Goal: Information Seeking & Learning: Learn about a topic

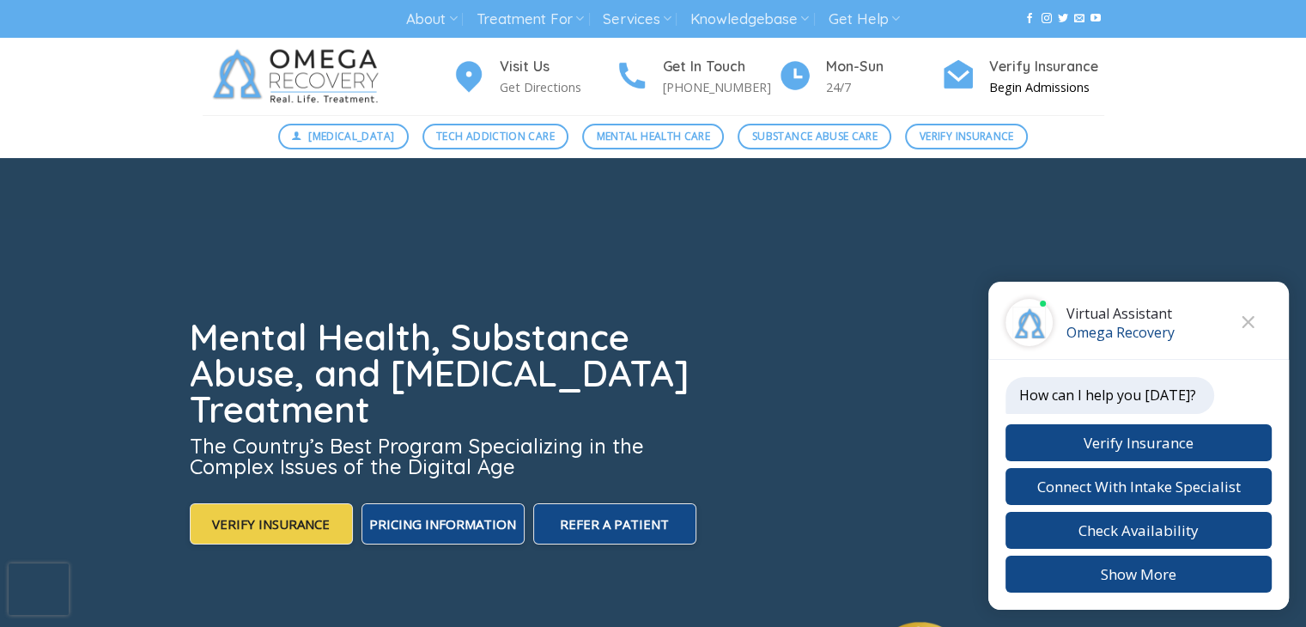
click at [982, 80] on div "Verify Insurance Begin Admissions" at bounding box center [1039, 77] width 129 height 42
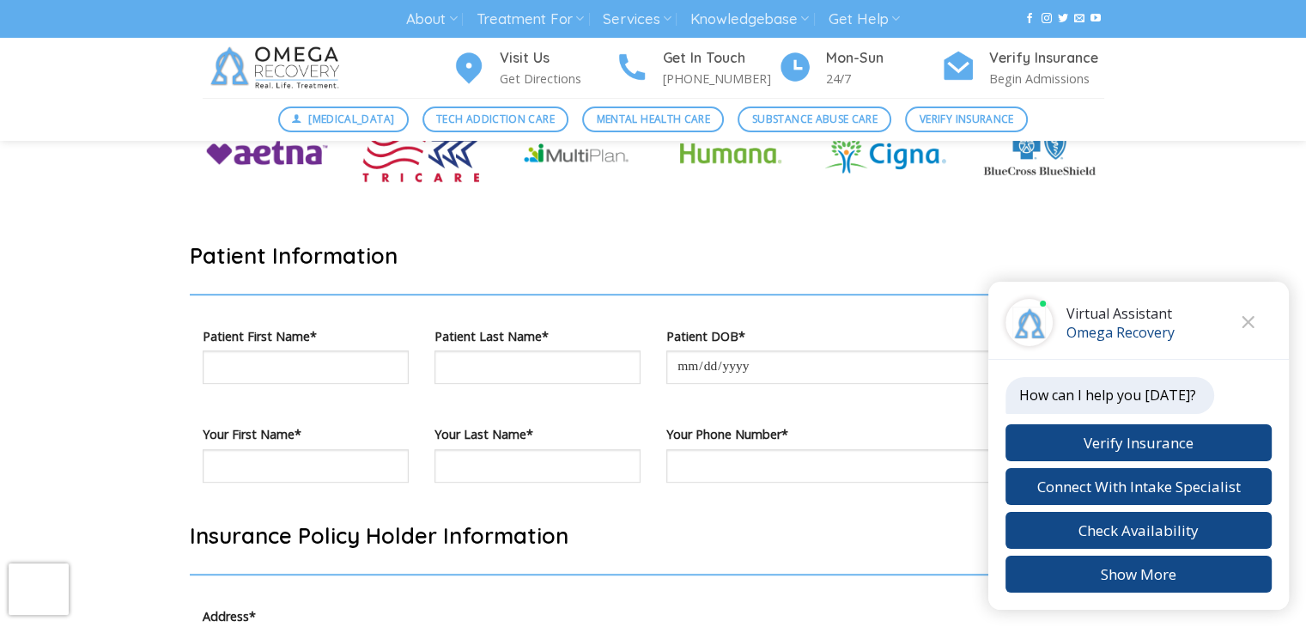
scroll to position [717, 0]
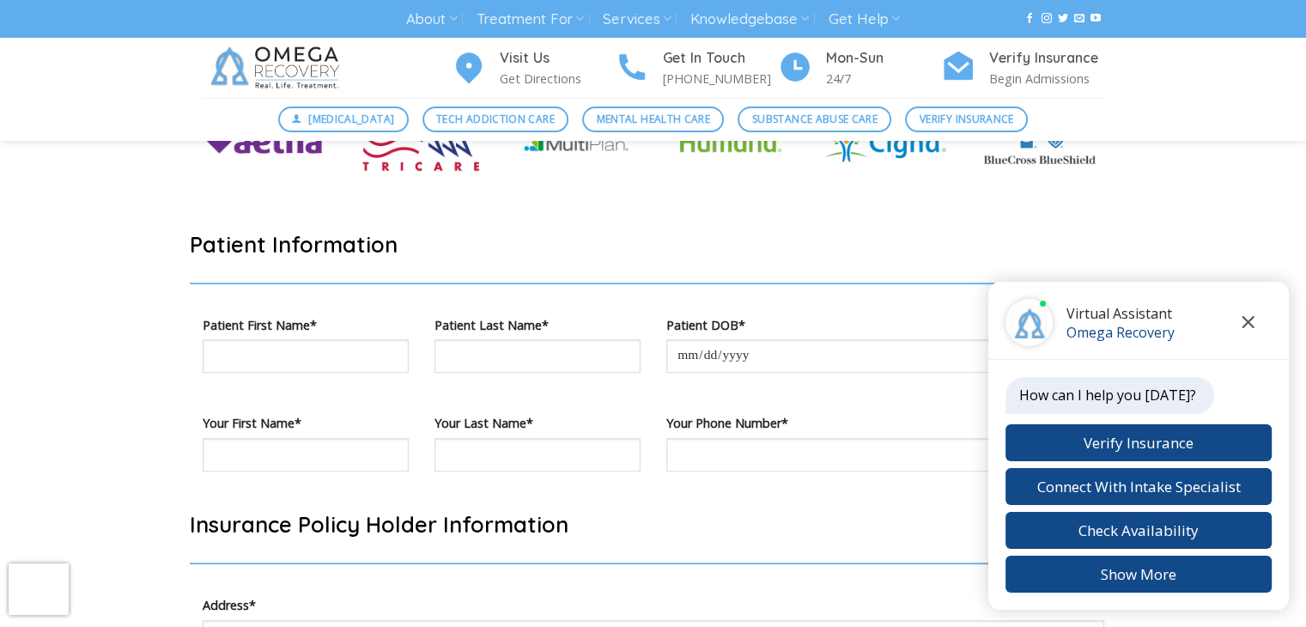
click at [1240, 327] on button "Close chat" at bounding box center [1247, 322] width 47 height 47
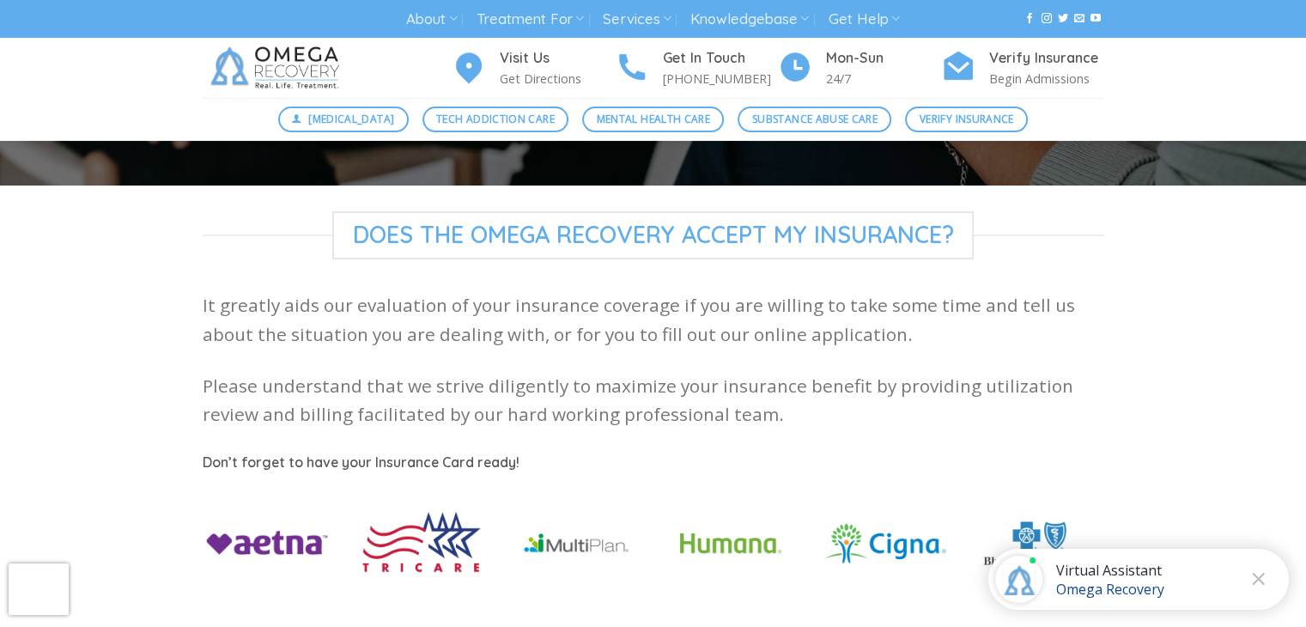
scroll to position [47, 0]
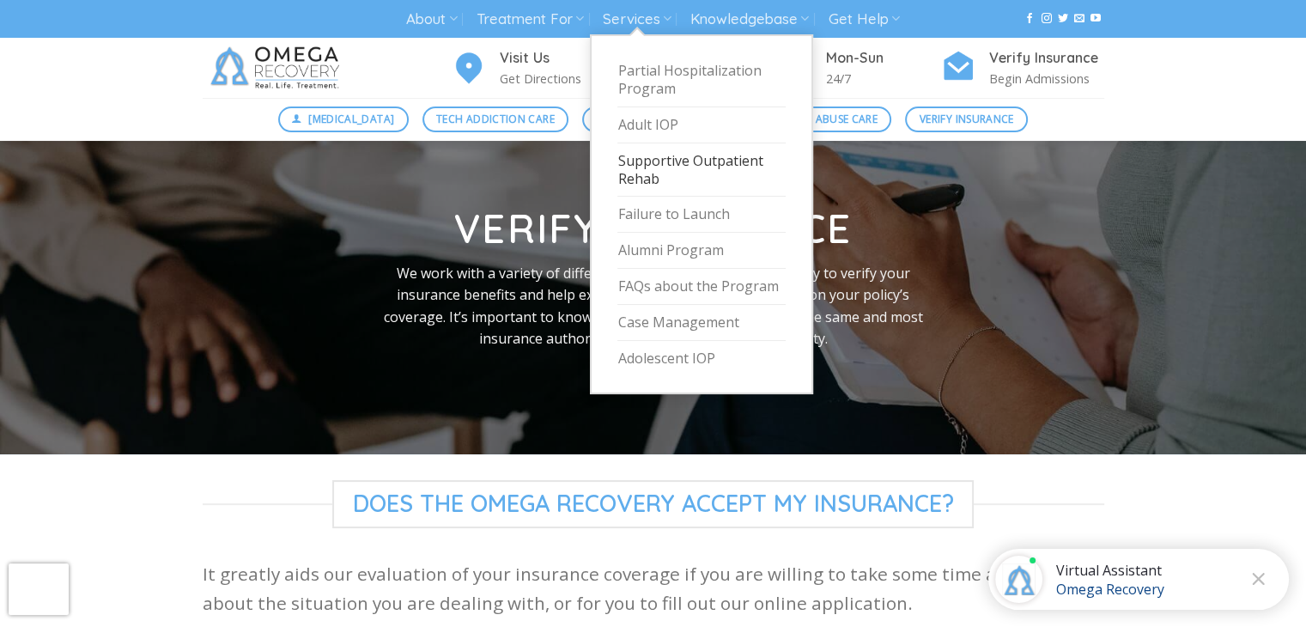
click at [655, 166] on link "Supportive Outpatient Rehab" at bounding box center [701, 170] width 168 height 54
